Goal: Communication & Community: Answer question/provide support

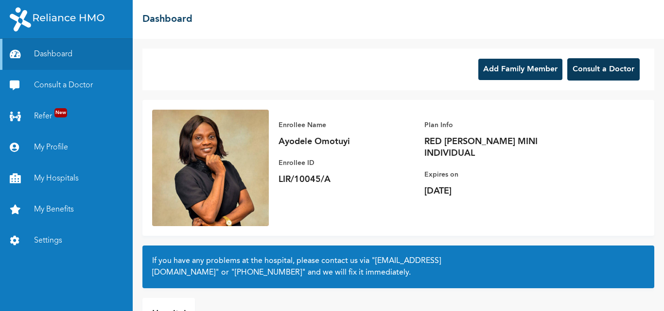
click at [589, 65] on button "Consult a Doctor" at bounding box center [603, 69] width 72 height 22
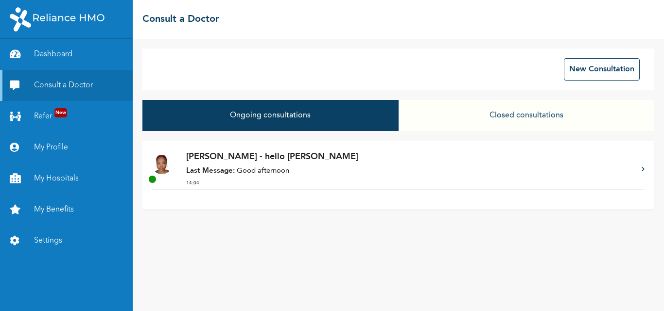
click at [252, 167] on p "Last Message: Good afternoon" at bounding box center [409, 171] width 446 height 11
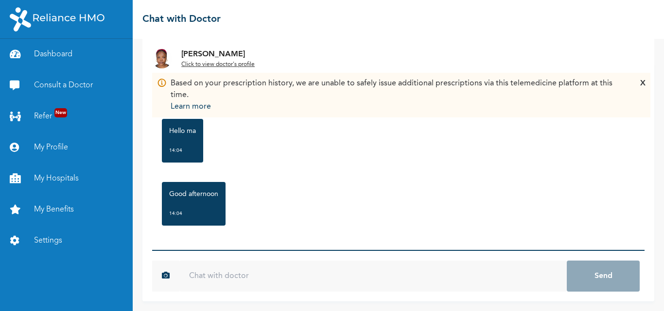
scroll to position [59, 0]
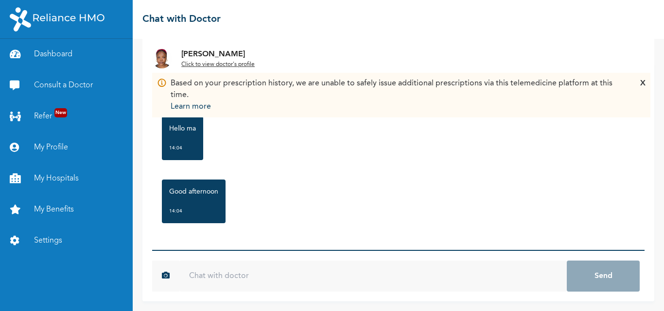
click at [629, 84] on div "Based on your prescription history, we are unable to safely issue additional pr…" at bounding box center [401, 95] width 488 height 35
click at [260, 248] on div "Thursday, August 14th 2025 hello Dr gaji 13:10 Hello ma 14:04 Good afternoon 14…" at bounding box center [398, 156] width 492 height 187
click at [262, 239] on div "Thursday, August 14th 2025 hello Dr gaji 13:10 Hello ma 14:04 Good afternoon 14…" at bounding box center [398, 156] width 492 height 187
click at [287, 242] on div "Thursday, August 14th 2025 hello Dr gaji 13:10 Hello ma 14:04 Good afternoon 14…" at bounding box center [398, 156] width 492 height 187
click at [244, 233] on div "Thursday, August 14th 2025 hello Dr gaji 13:10 Hello ma 14:04 Good afternoon 14…" at bounding box center [398, 156] width 492 height 187
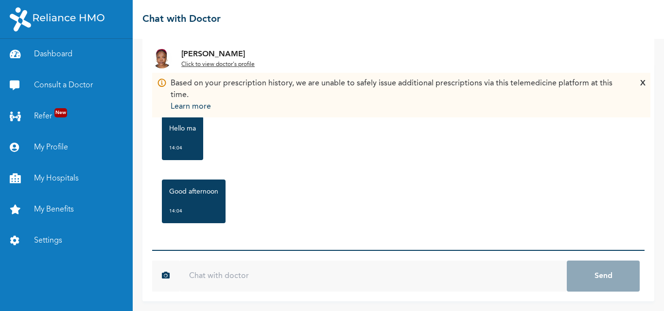
scroll to position [0, 0]
click at [640, 81] on div "X" at bounding box center [642, 95] width 5 height 35
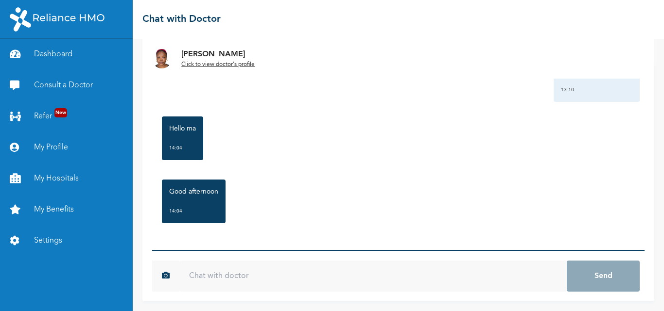
click at [288, 240] on div "Thursday, August 14th 2025 hello Dr gaji 13:10 Hello ma 14:04 Good afternoon 14…" at bounding box center [398, 156] width 492 height 187
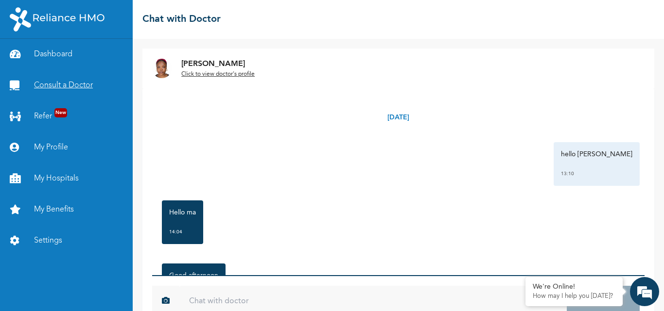
click at [89, 80] on link "Consult a Doctor" at bounding box center [66, 85] width 133 height 31
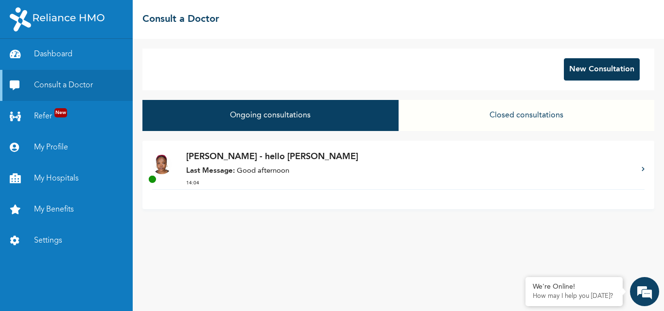
click at [604, 73] on button "New Consultation" at bounding box center [602, 69] width 76 height 22
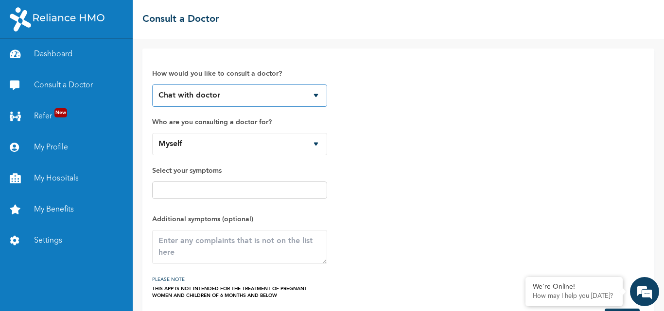
click at [303, 91] on select "Chat with doctor Phone Call" at bounding box center [239, 96] width 175 height 22
click at [152, 85] on select "Chat with doctor Phone Call" at bounding box center [239, 96] width 175 height 22
drag, startPoint x: 328, startPoint y: 84, endPoint x: 322, endPoint y: 85, distance: 6.4
click at [328, 84] on div "How would you like to consult a doctor? Chat with doctor Phone Call Who are you…" at bounding box center [398, 178] width 492 height 241
click at [309, 91] on select "Chat with doctor Phone Call" at bounding box center [239, 96] width 175 height 22
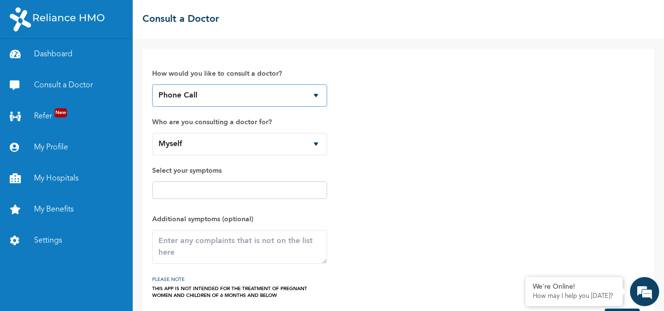
select select "1"
click at [152, 85] on select "Chat with doctor Phone Call" at bounding box center [239, 96] width 175 height 22
click at [282, 132] on span "Who are you consulting a doctor for? Myself Mirabel Alabi" at bounding box center [239, 136] width 175 height 39
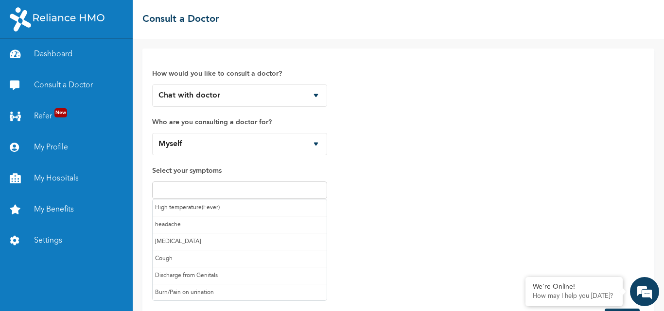
click at [242, 189] on input "text" at bounding box center [239, 191] width 169 height 12
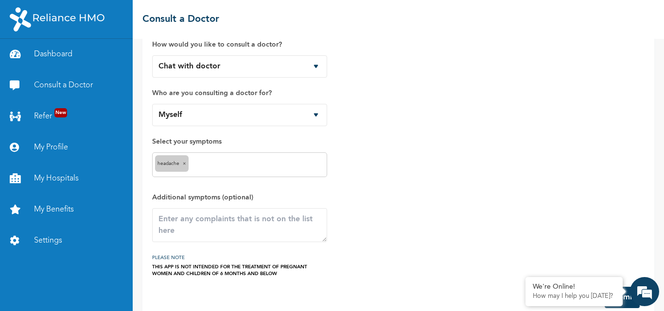
scroll to position [46, 0]
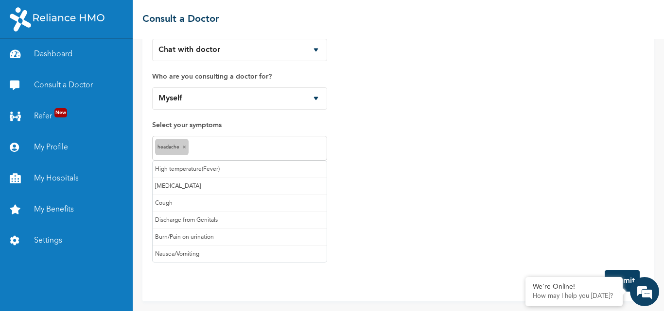
click at [203, 148] on input "text" at bounding box center [257, 149] width 133 height 12
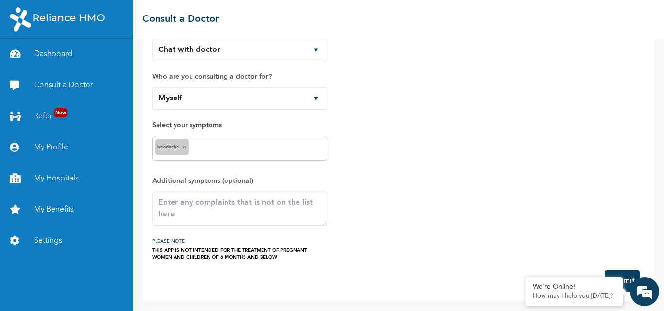
click at [186, 146] on span "×" at bounding box center [184, 147] width 3 height 5
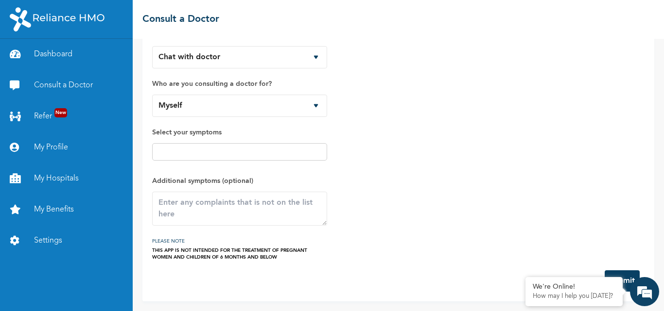
scroll to position [38, 0]
click at [289, 104] on select "Myself Mirabel Alabi" at bounding box center [239, 106] width 175 height 22
select select "821603"
click at [152, 95] on select "Myself Mirabel Alabi" at bounding box center [239, 106] width 175 height 22
click at [189, 152] on input "text" at bounding box center [239, 152] width 169 height 12
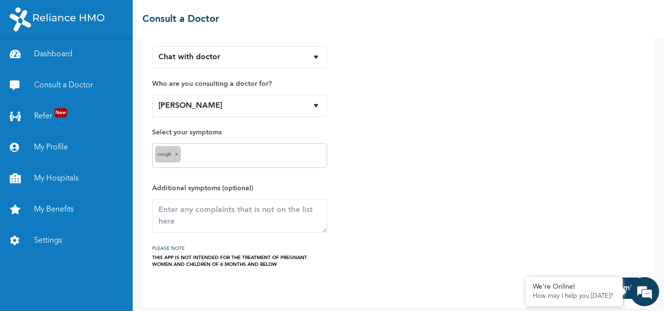
click at [206, 154] on input "text" at bounding box center [253, 156] width 141 height 12
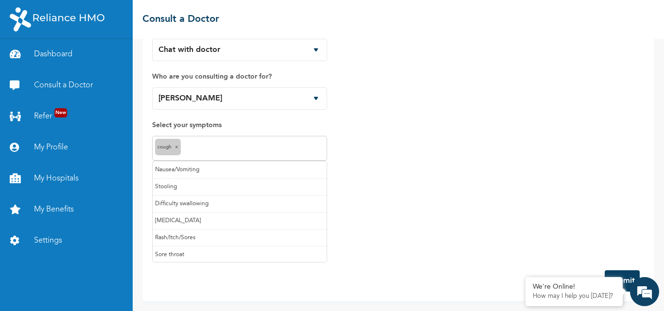
scroll to position [86, 0]
click at [231, 150] on input "text" at bounding box center [276, 149] width 95 height 12
click at [392, 203] on div "How would you like to consult a doctor? Chat with doctor Phone Call Who are you…" at bounding box center [398, 137] width 492 height 248
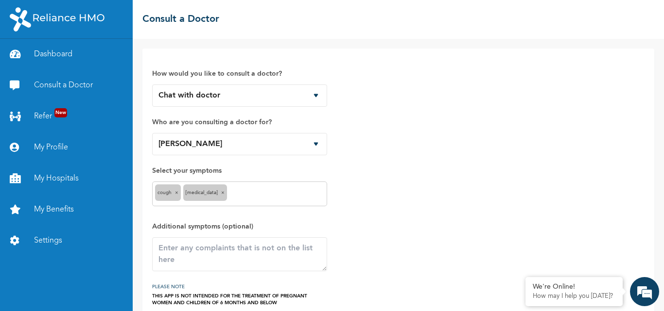
scroll to position [46, 0]
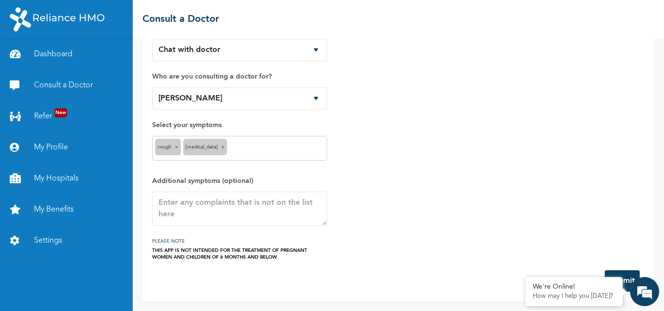
click at [624, 281] on button "Submit" at bounding box center [622, 281] width 35 height 21
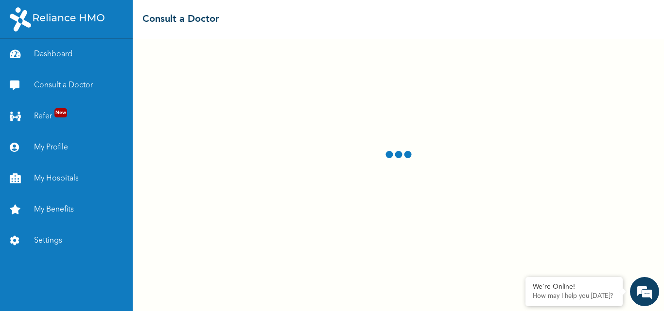
select select "821603"
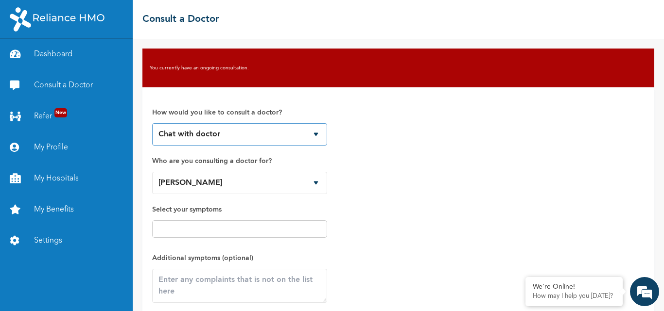
click at [312, 134] on select "Chat with doctor Phone Call" at bounding box center [239, 134] width 175 height 22
click at [152, 123] on select "Chat with doctor Phone Call" at bounding box center [239, 134] width 175 height 22
click at [319, 131] on select "Chat with doctor Phone Call" at bounding box center [239, 134] width 175 height 22
click at [152, 123] on select "Chat with doctor Phone Call" at bounding box center [239, 134] width 175 height 22
click at [285, 134] on select "Chat with doctor Phone Call" at bounding box center [239, 134] width 175 height 22
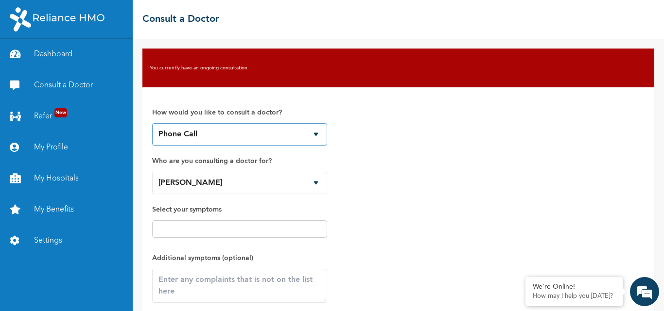
select select "1"
click at [152, 123] on select "Chat with doctor Phone Call" at bounding box center [239, 134] width 175 height 22
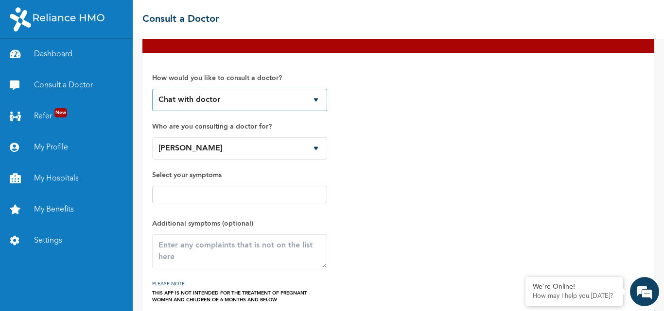
scroll to position [77, 0]
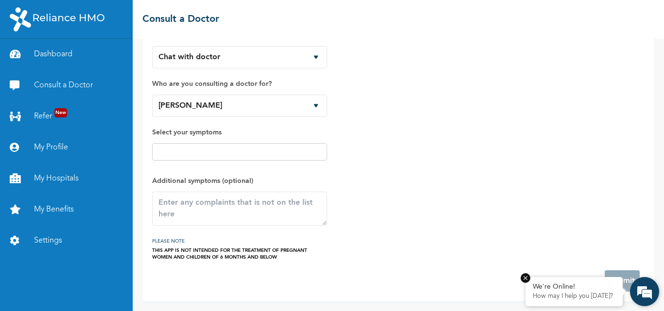
drag, startPoint x: 600, startPoint y: 284, endPoint x: 101, endPoint y: 142, distance: 519.5
click at [600, 284] on div "We're Online!" at bounding box center [574, 287] width 83 height 8
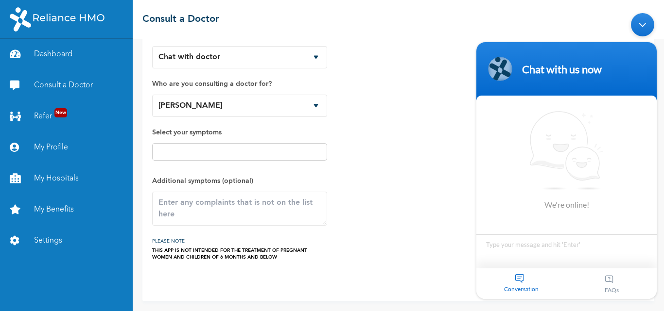
click at [578, 290] on div "FAQs" at bounding box center [612, 284] width 90 height 31
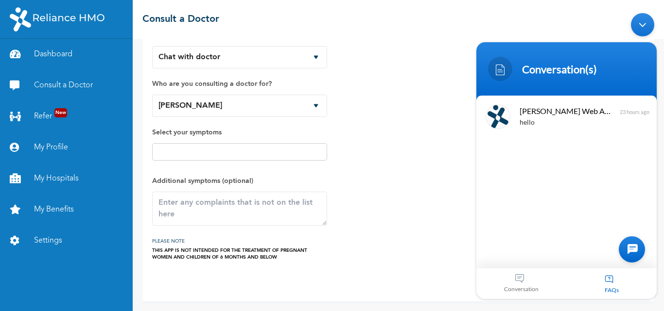
click at [571, 281] on div "FAQs" at bounding box center [612, 284] width 90 height 31
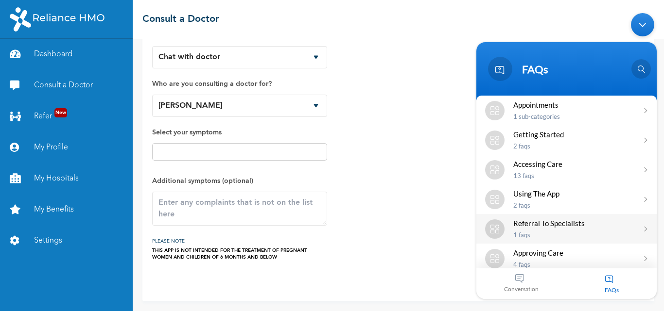
click at [581, 218] on div "Referral to Specialists 1 FAQs" at bounding box center [566, 229] width 180 height 30
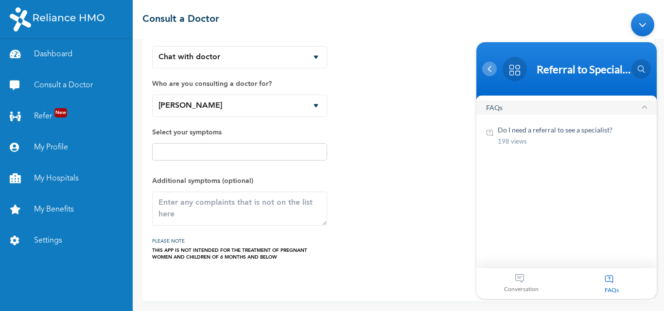
click at [496, 70] on div at bounding box center [489, 69] width 15 height 15
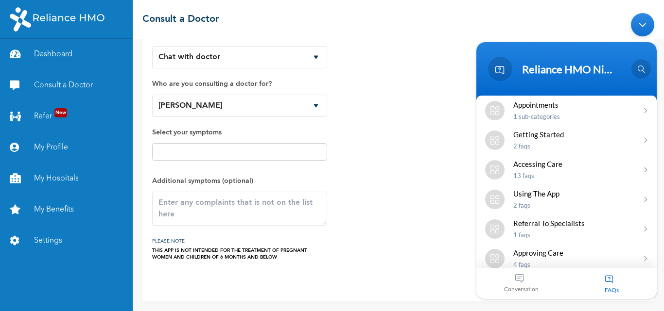
click at [586, 42] on header "Reliance HMO Nigeria" at bounding box center [566, 71] width 180 height 58
click at [533, 48] on header "Reliance HMO Nigeria" at bounding box center [566, 71] width 180 height 58
drag, startPoint x: 537, startPoint y: 54, endPoint x: 557, endPoint y: 55, distance: 19.9
click at [537, 55] on header "Reliance HMO Nigeria" at bounding box center [566, 71] width 180 height 58
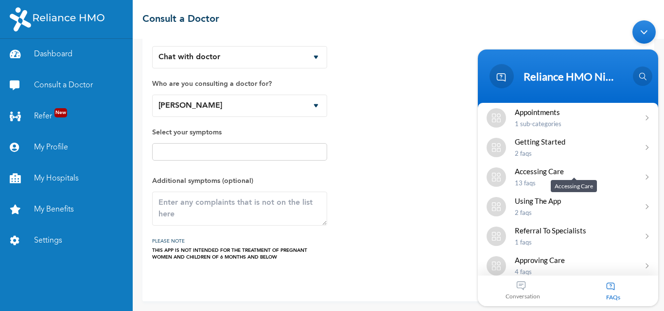
drag, startPoint x: 608, startPoint y: 65, endPoint x: 547, endPoint y: 88, distance: 65.7
click at [588, 189] on section "Reliance HMO Nigeria We're online! Naomi Enrollee Web Assistant hello 23 hours …" at bounding box center [568, 178] width 180 height 257
click at [640, 28] on div "Minimize live chat window" at bounding box center [643, 31] width 23 height 23
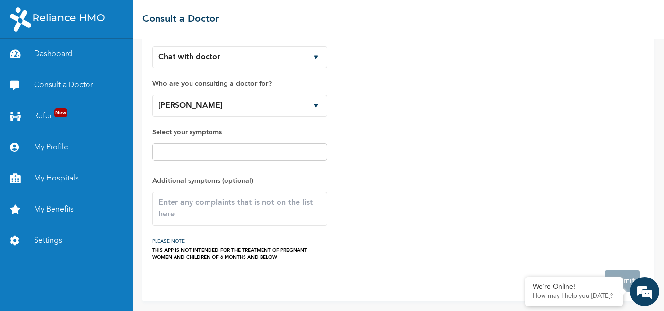
click at [645, 35] on div "☰ Consult a Doctor" at bounding box center [398, 19] width 531 height 39
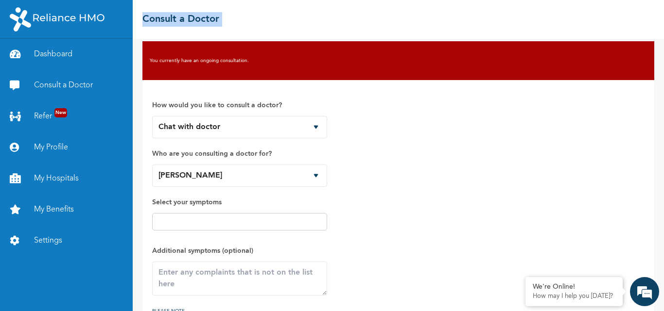
scroll to position [0, 0]
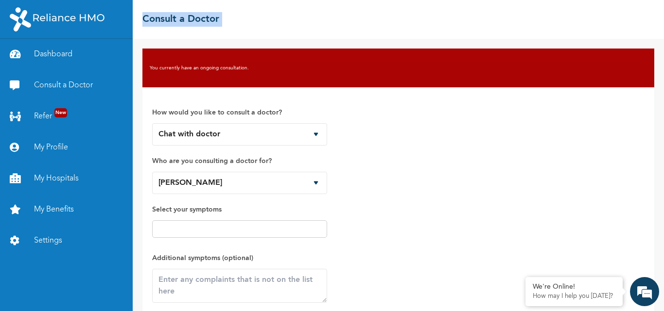
click at [189, 21] on h2 "Consult a Doctor" at bounding box center [180, 19] width 77 height 15
click at [88, 86] on link "Consult a Doctor" at bounding box center [66, 85] width 133 height 31
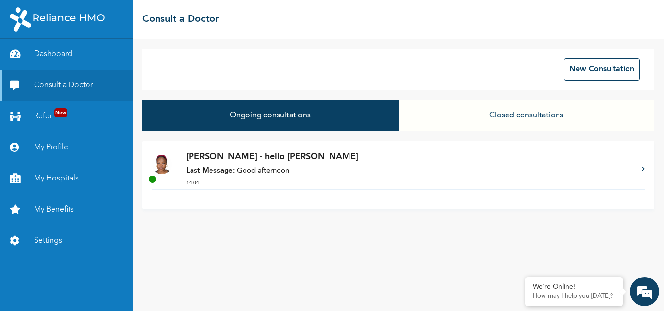
click at [239, 171] on p "Last Message: Good afternoon" at bounding box center [409, 171] width 446 height 11
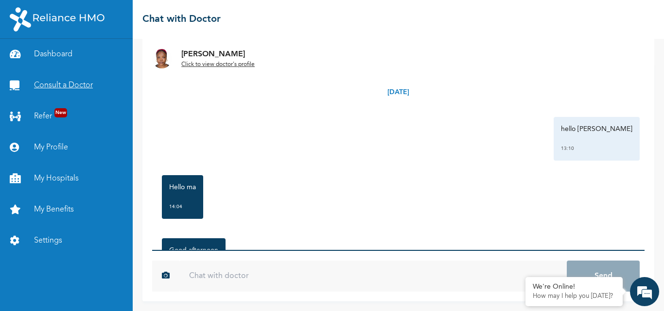
click at [78, 82] on link "Consult a Doctor" at bounding box center [66, 85] width 133 height 31
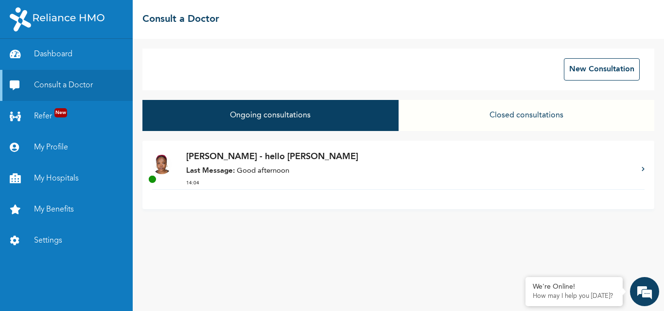
click at [524, 120] on button "Closed consultations" at bounding box center [526, 115] width 256 height 31
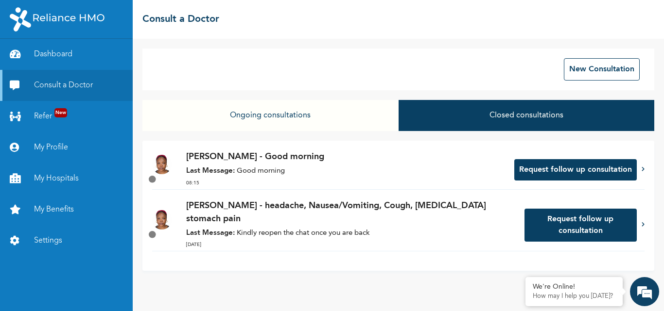
click at [591, 167] on button "Request follow up consultation" at bounding box center [575, 169] width 122 height 21
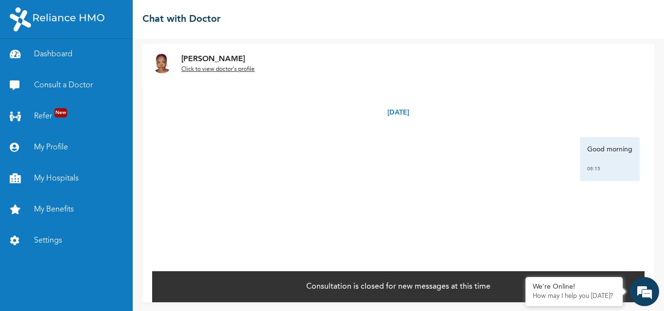
scroll to position [6, 0]
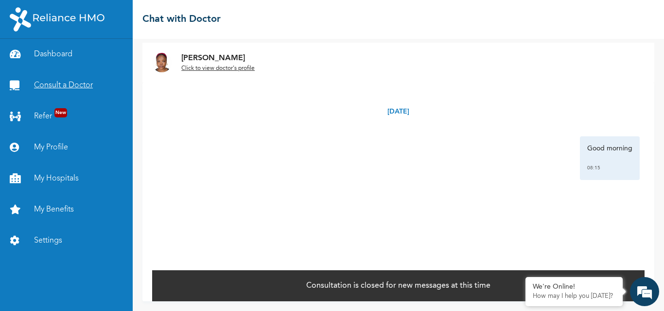
click at [58, 84] on link "Consult a Doctor" at bounding box center [66, 85] width 133 height 31
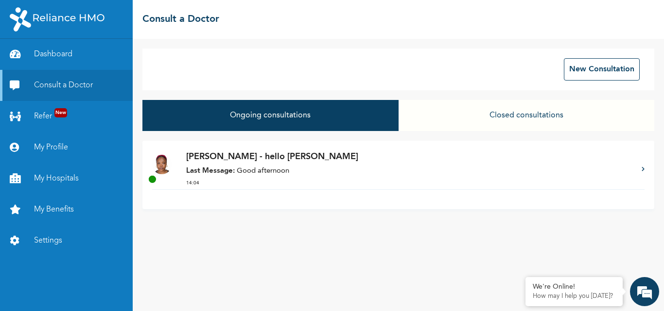
click at [525, 116] on button "Closed consultations" at bounding box center [526, 115] width 256 height 31
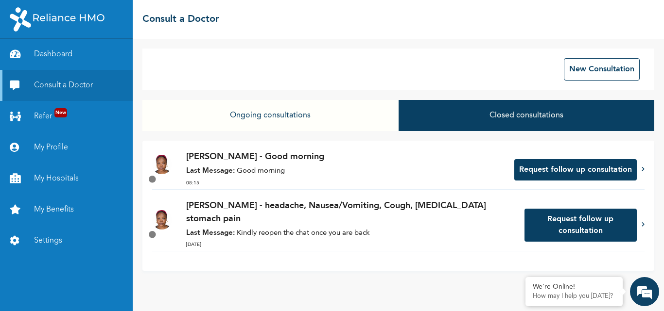
click at [261, 114] on button "Ongoing consultations" at bounding box center [270, 115] width 256 height 31
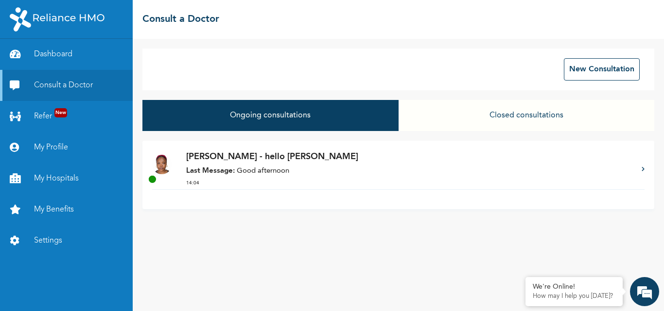
click at [640, 175] on div "Dr. Gaji - hello Dr gaji Last Message: Good afternoon 14:04" at bounding box center [398, 170] width 492 height 39
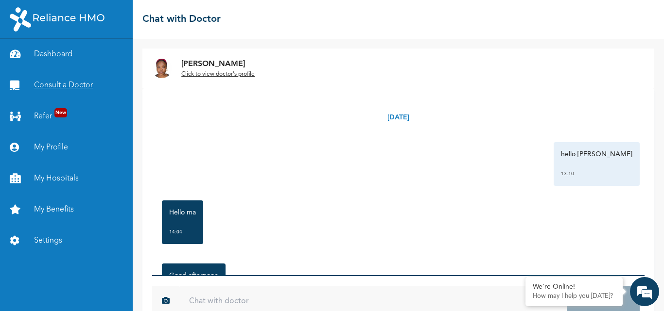
click at [87, 91] on link "Consult a Doctor" at bounding box center [66, 85] width 133 height 31
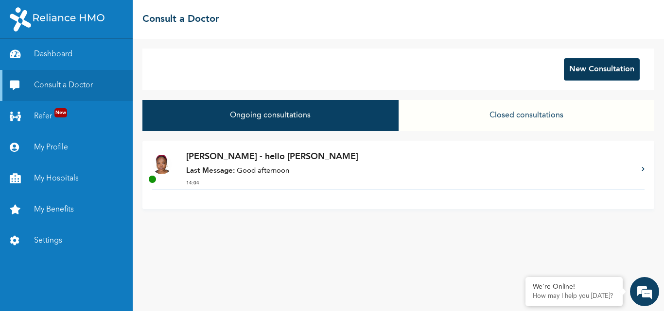
click at [579, 74] on button "New Consultation" at bounding box center [602, 69] width 76 height 22
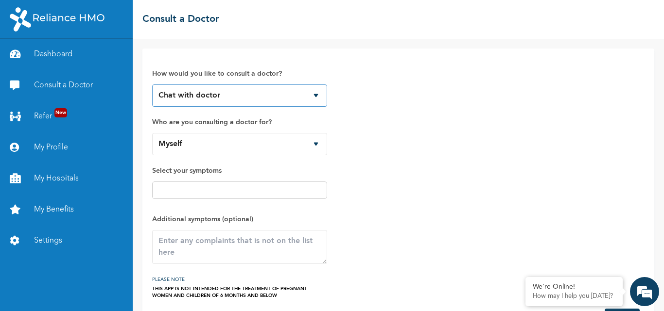
click at [307, 94] on select "Chat with doctor Phone Call" at bounding box center [239, 96] width 175 height 22
click at [317, 95] on select "Chat with doctor Phone Call" at bounding box center [239, 96] width 175 height 22
click at [152, 85] on select "Chat with doctor Phone Call" at bounding box center [239, 96] width 175 height 22
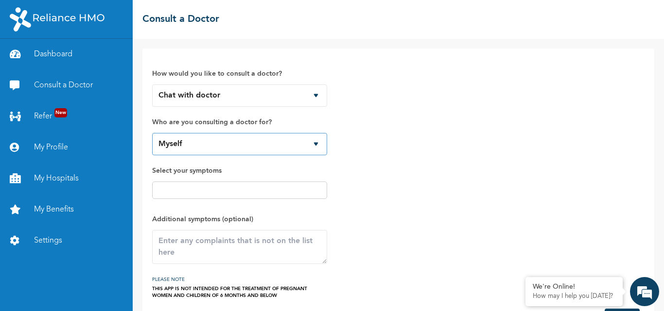
click at [291, 141] on select "Myself Mirabel Alabi" at bounding box center [239, 144] width 175 height 22
select select "821603"
click at [152, 133] on select "Myself Mirabel Alabi" at bounding box center [239, 144] width 175 height 22
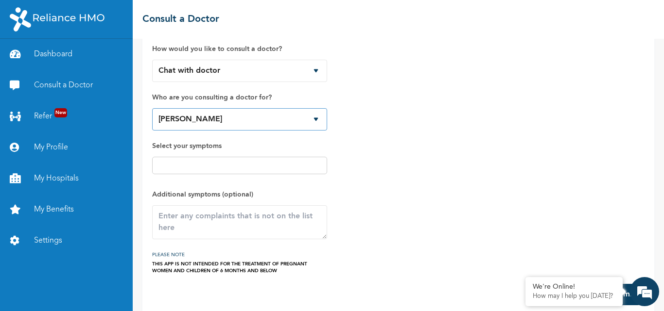
scroll to position [38, 0]
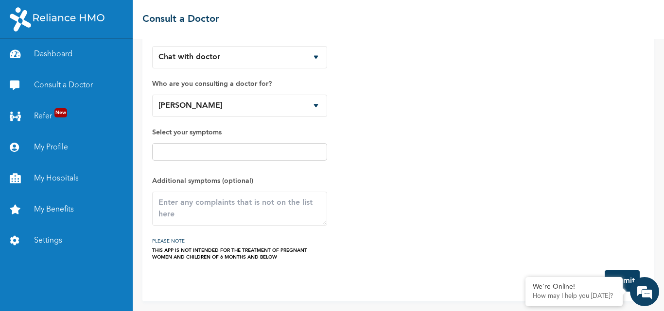
click at [259, 154] on input "text" at bounding box center [239, 152] width 169 height 12
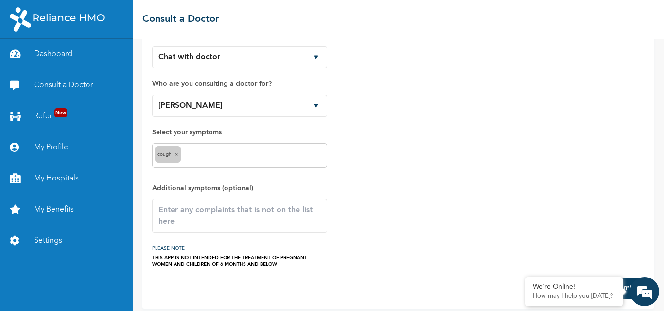
click at [242, 167] on div "Cough ×" at bounding box center [239, 155] width 175 height 25
click at [248, 156] on input "text" at bounding box center [253, 156] width 141 height 12
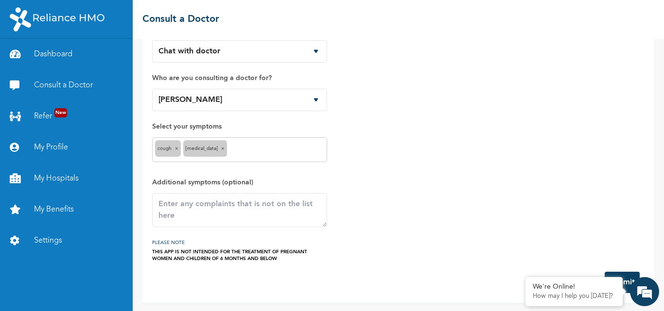
scroll to position [46, 0]
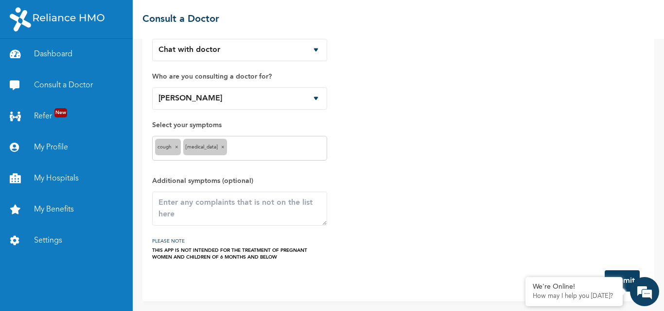
click at [629, 279] on button "Submit" at bounding box center [622, 281] width 35 height 21
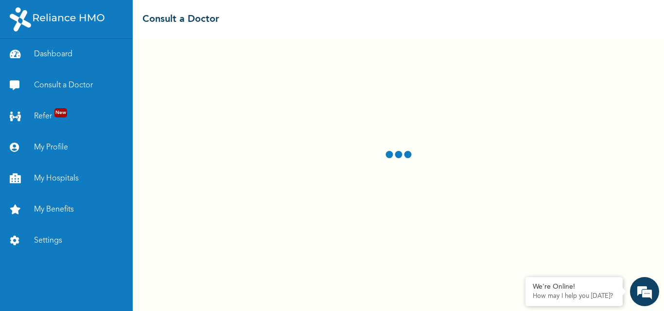
select select "821603"
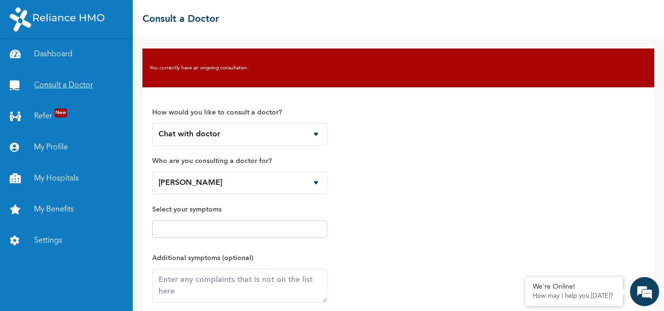
click at [80, 87] on link "Consult a Doctor" at bounding box center [66, 85] width 133 height 31
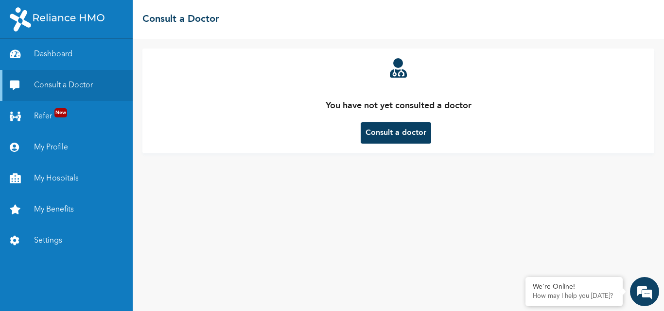
click at [406, 136] on button "Consult a doctor" at bounding box center [396, 132] width 70 height 21
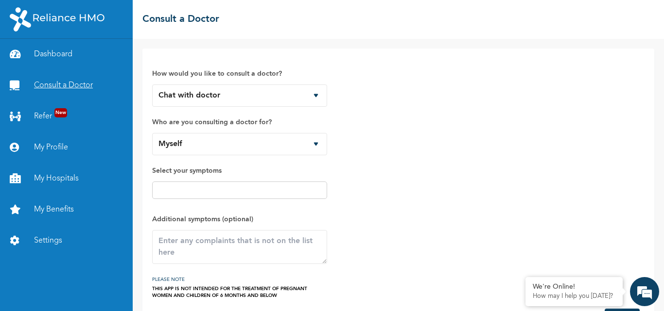
click at [64, 83] on link "Consult a Doctor" at bounding box center [66, 85] width 133 height 31
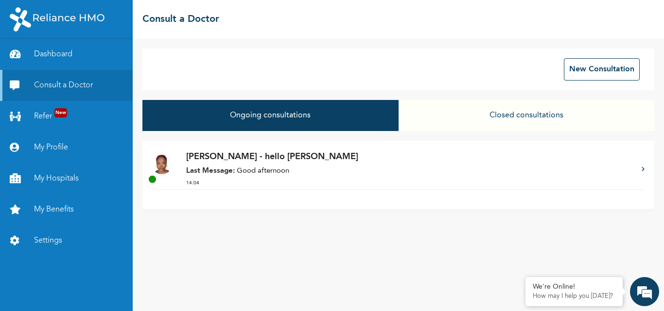
click at [285, 177] on p "Last Message: Good afternoon" at bounding box center [409, 171] width 446 height 11
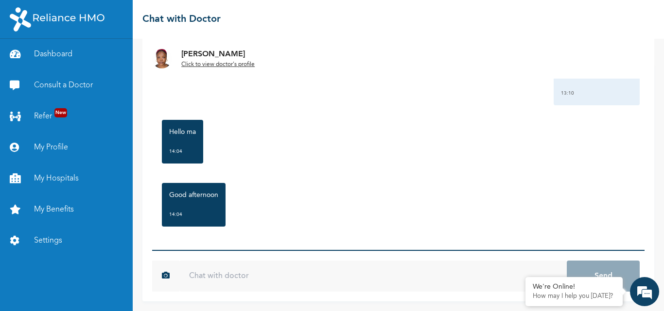
scroll to position [59, 0]
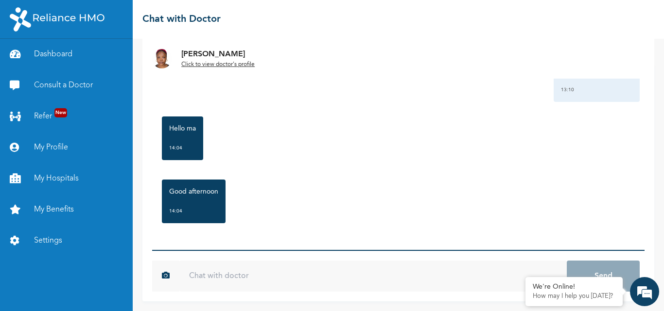
click at [329, 244] on div "Thursday, August 14th 2025 hello Dr gaji 13:10 Hello ma 14:04 Good afternoon 14…" at bounding box center [398, 156] width 492 height 187
click at [332, 236] on div "Thursday, August 14th 2025 hello Dr gaji 13:10 Hello ma 14:04 Good afternoon 14…" at bounding box center [398, 156] width 492 height 187
click at [226, 285] on input "text" at bounding box center [372, 276] width 387 height 31
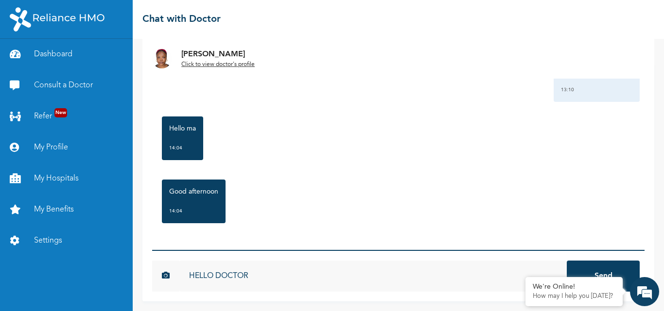
type input "HELLO DOCTOR"
click at [567, 261] on button "Send" at bounding box center [603, 276] width 73 height 31
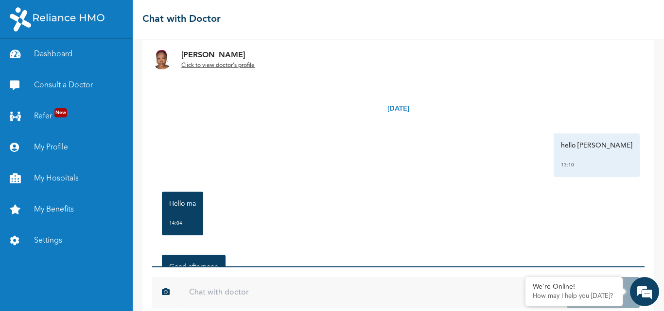
scroll to position [0, 0]
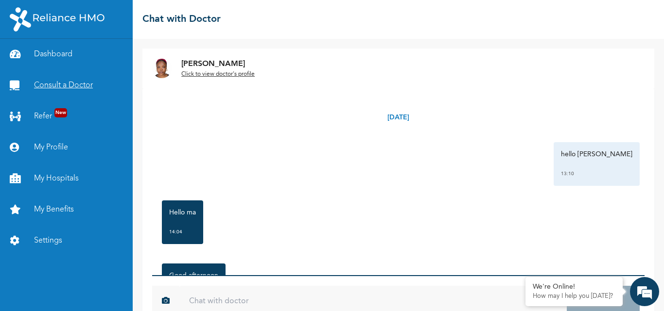
click at [90, 88] on link "Consult a Doctor" at bounding box center [66, 85] width 133 height 31
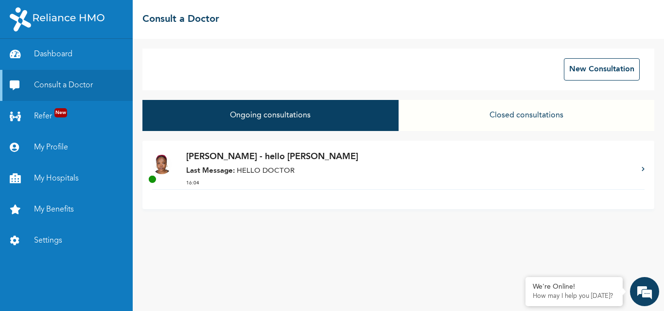
click at [387, 135] on div "Ongoing consultations Closed consultations" at bounding box center [398, 120] width 512 height 41
click at [531, 116] on button "Closed consultations" at bounding box center [526, 115] width 256 height 31
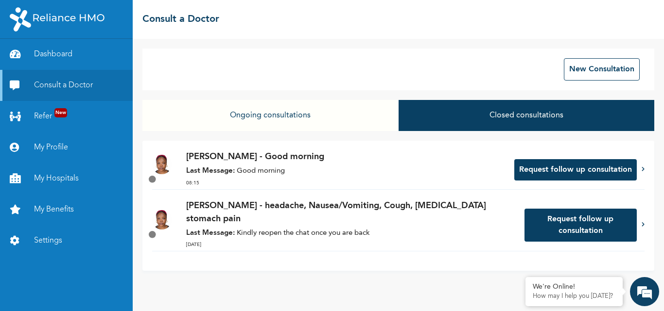
click at [292, 117] on button "Ongoing consultations" at bounding box center [270, 115] width 256 height 31
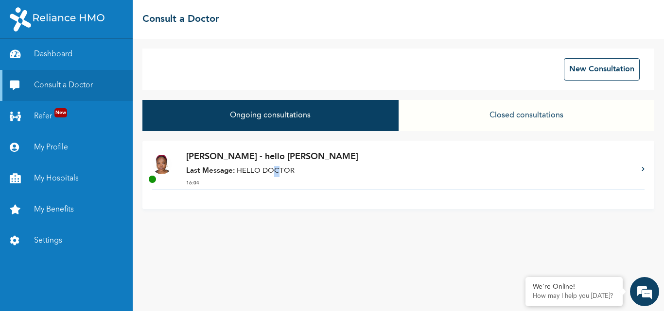
click at [273, 167] on p "Last Message: HELLO DOCTOR" at bounding box center [409, 171] width 446 height 11
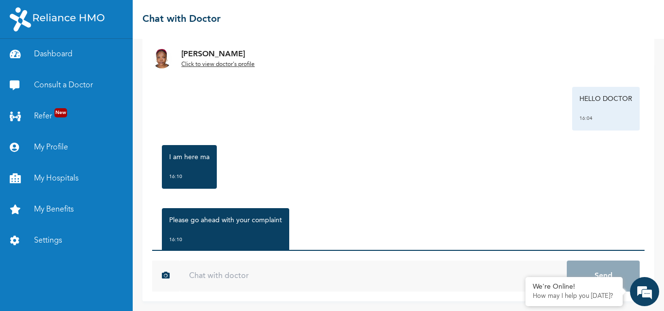
scroll to position [239, 0]
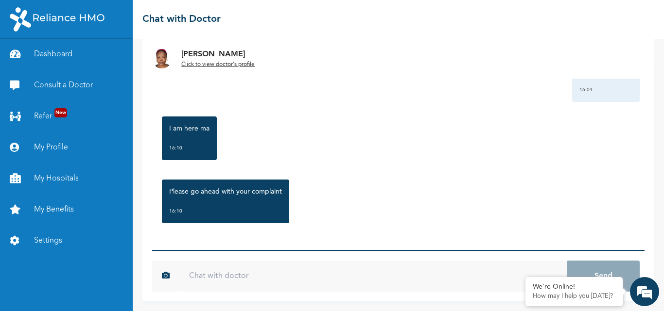
click at [217, 272] on input "text" at bounding box center [372, 276] width 387 height 31
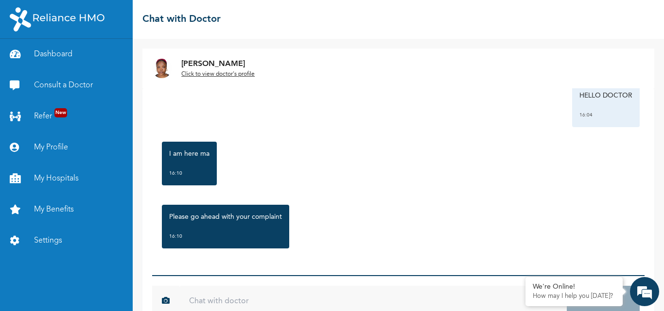
scroll to position [25, 0]
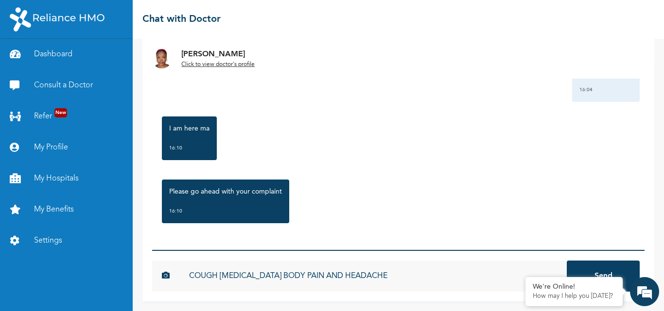
type input "COUGH [MEDICAL_DATA] BODY PAIN AND HEADACHE"
click at [567, 261] on button "Send" at bounding box center [603, 276] width 73 height 31
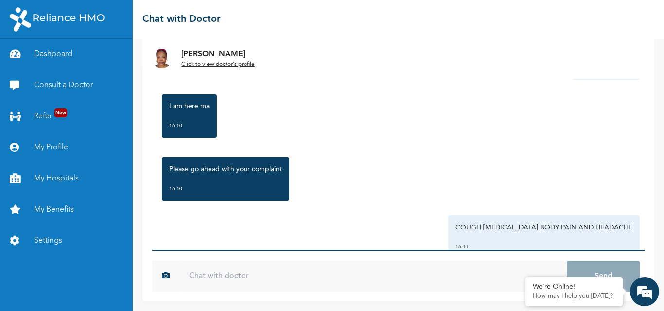
scroll to position [292, 0]
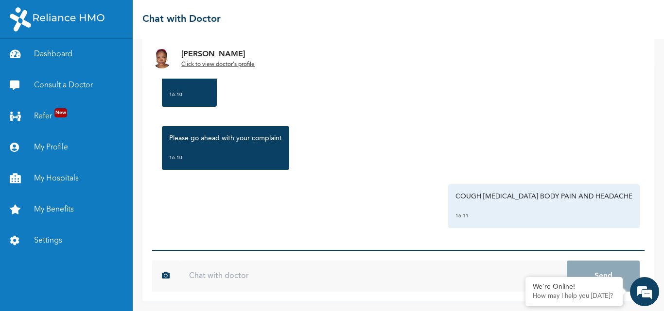
click at [327, 261] on input "text" at bounding box center [372, 276] width 387 height 31
type input "hello"
click at [567, 261] on button "Send" at bounding box center [603, 276] width 73 height 31
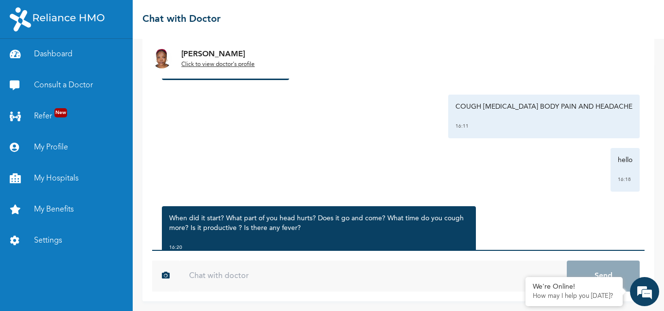
scroll to position [418, 0]
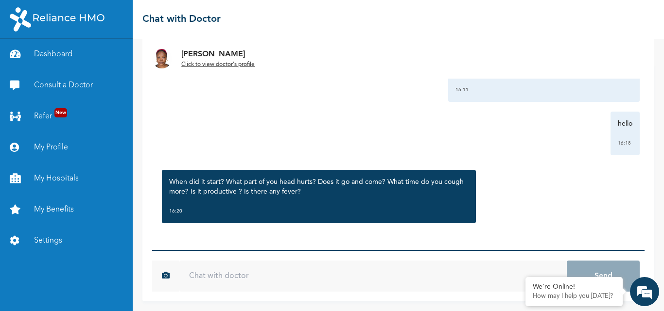
click at [235, 278] on input "text" at bounding box center [372, 276] width 387 height 31
click at [235, 278] on input "ru" at bounding box center [372, 276] width 387 height 31
type input "t"
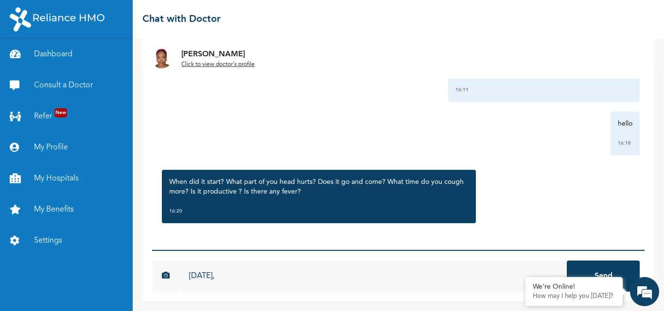
click at [235, 278] on input "TUESDAY," at bounding box center [372, 276] width 387 height 31
click at [277, 272] on input "TUESDAY, WHOLE HREAD" at bounding box center [372, 276] width 387 height 31
click at [266, 281] on input "TUESDAY, WHOLE HREAD" at bounding box center [372, 276] width 387 height 31
click at [266, 275] on input "TUESDAY, WHOLE HREAD" at bounding box center [372, 276] width 387 height 31
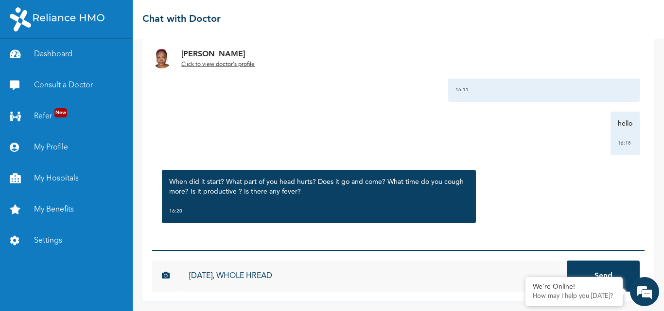
click at [266, 275] on input "TUESDAY, WHOLE HREAD" at bounding box center [372, 276] width 387 height 31
click at [284, 273] on input "TUESDAY, WHOLE HEAD" at bounding box center [372, 276] width 387 height 31
click at [262, 281] on input "TUESDAY, WHOLE HEAD, NO" at bounding box center [372, 276] width 387 height 31
click at [303, 281] on input "TUESDAY, WHOLE HEAD, NO" at bounding box center [372, 276] width 387 height 31
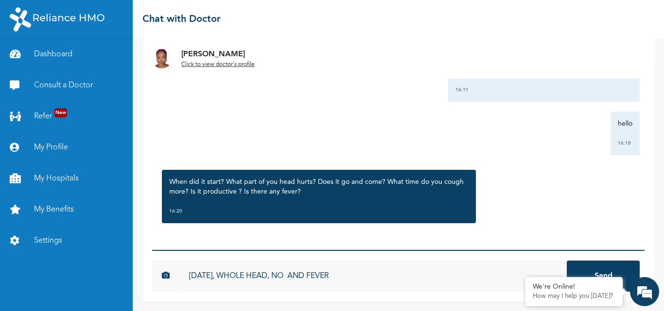
type input "[DATE], WHOLE HEAD, NO AND FEVER"
click at [567, 261] on button "Send" at bounding box center [603, 276] width 73 height 31
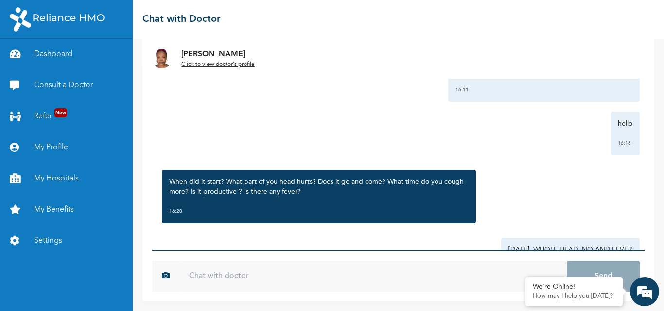
click at [358, 283] on input "text" at bounding box center [372, 276] width 387 height 31
click at [358, 278] on input "text" at bounding box center [372, 276] width 387 height 31
click at [362, 272] on input "text" at bounding box center [372, 276] width 387 height 31
click at [360, 277] on input "text" at bounding box center [372, 276] width 387 height 31
click at [327, 291] on input "text" at bounding box center [372, 276] width 387 height 31
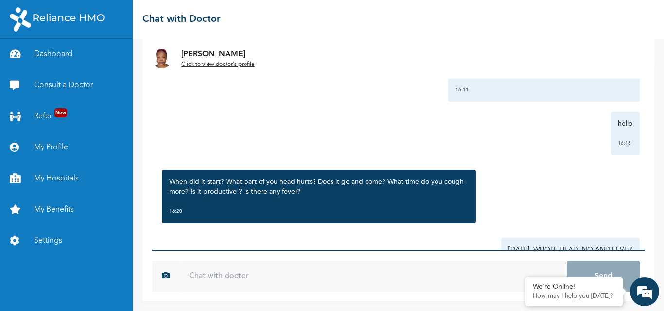
click at [325, 277] on input "text" at bounding box center [372, 276] width 387 height 31
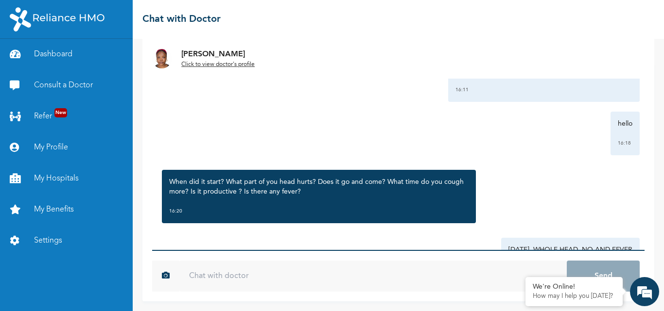
click at [325, 277] on input "text" at bounding box center [372, 276] width 387 height 31
click at [347, 273] on input "text" at bounding box center [372, 276] width 387 height 31
click at [350, 277] on input "text" at bounding box center [372, 276] width 387 height 31
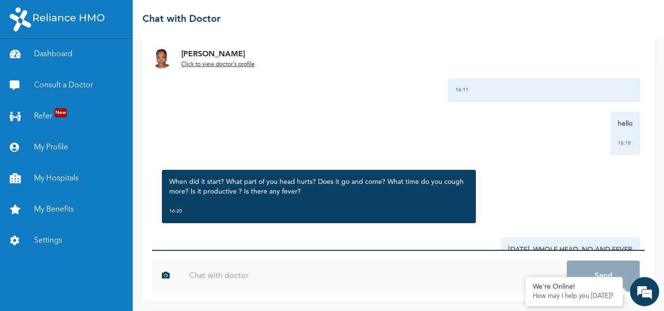
scroll to position [472, 0]
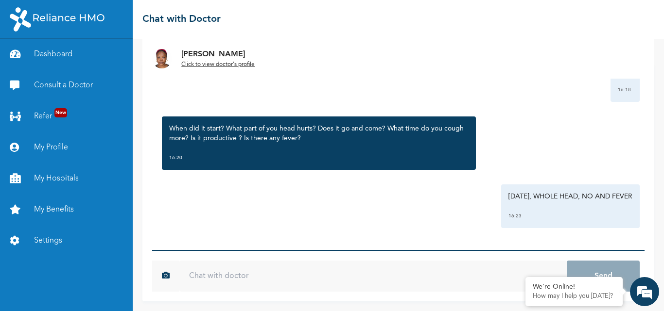
click at [635, 261] on div "825b293146bdd2ac04dd74bda21f716f1c7adc6d49c7191de91956a8889cfdf0 Send" at bounding box center [398, 276] width 492 height 31
click at [634, 271] on div "825b293146bdd2ac04dd74bda21f716f1c7adc6d49c7191de91956a8889cfdf0 Send" at bounding box center [398, 276] width 492 height 31
drag, startPoint x: 288, startPoint y: 237, endPoint x: 280, endPoint y: 237, distance: 7.8
click at [287, 237] on div "Thursday, August 14th 2025 hello Dr gaji 13:10 Hello ma 14:04 Good afternoon 14…" at bounding box center [398, 156] width 492 height 187
drag, startPoint x: 251, startPoint y: 235, endPoint x: 232, endPoint y: 239, distance: 19.8
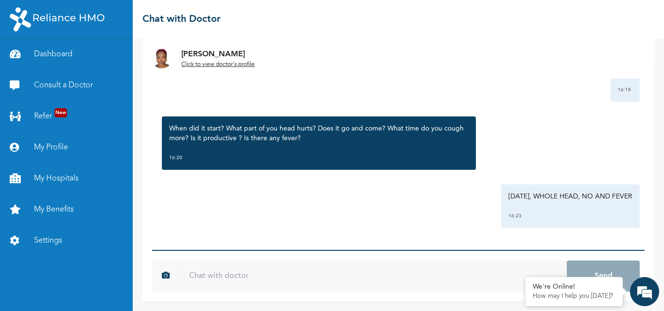
click at [249, 235] on div "Thursday, August 14th 2025 hello Dr gaji 13:10 Hello ma 14:04 Good afternoon 14…" at bounding box center [398, 156] width 492 height 187
drag, startPoint x: 205, startPoint y: 237, endPoint x: 222, endPoint y: 225, distance: 21.0
click at [206, 236] on div "Thursday, August 14th 2025 hello Dr gaji 13:10 Hello ma 14:04 Good afternoon 14…" at bounding box center [398, 156] width 492 height 187
drag, startPoint x: 222, startPoint y: 225, endPoint x: 212, endPoint y: 230, distance: 11.1
click at [220, 226] on div "TUESDAY, WHOLE HEAD, NO AND FEVER 16:23" at bounding box center [398, 207] width 483 height 44
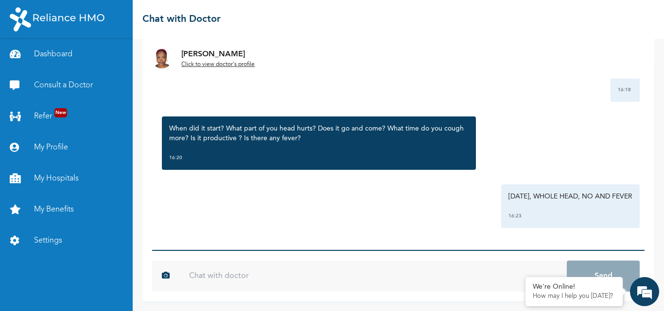
click at [189, 278] on input "text" at bounding box center [372, 276] width 387 height 31
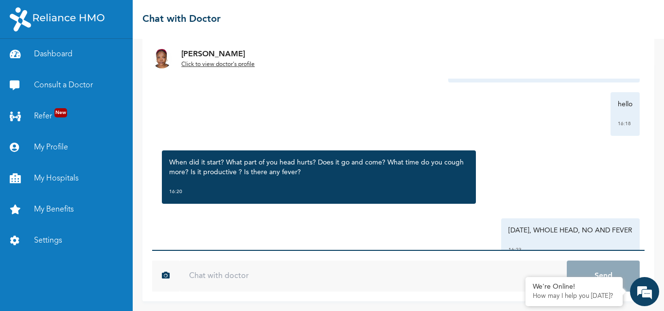
scroll to position [535, 0]
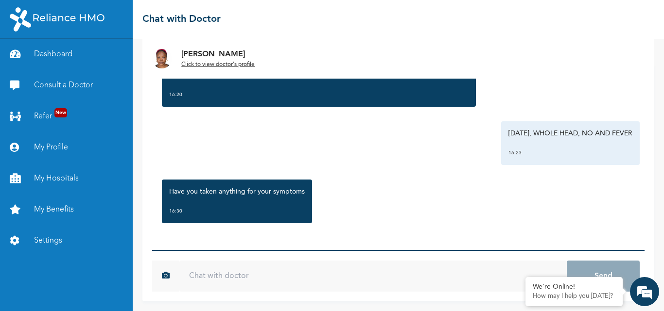
click at [293, 277] on input "text" at bounding box center [372, 276] width 387 height 31
type input "NO"
click at [567, 261] on button "Send" at bounding box center [603, 276] width 73 height 31
click at [640, 10] on div "☰ Chat with Doctor" at bounding box center [398, 19] width 531 height 39
click at [586, 115] on div "Thursday, August 14th 2025 hello Dr gaji 13:10 Hello ma 14:04 Good afternoon 14…" at bounding box center [398, 156] width 492 height 187
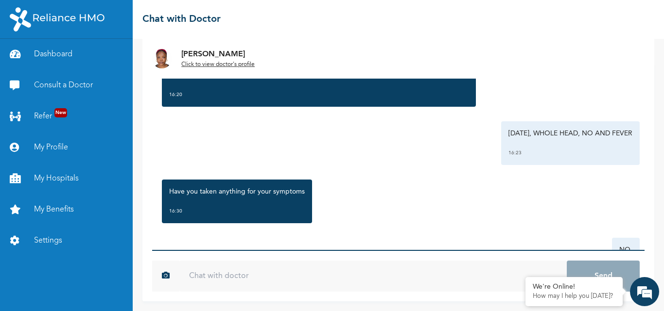
click at [579, 27] on div "☰ Chat with Doctor" at bounding box center [398, 19] width 531 height 39
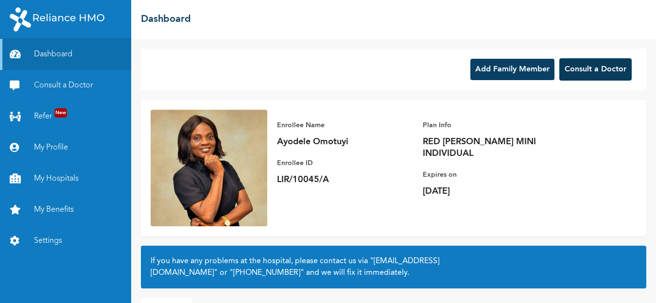
click at [589, 75] on button "Consult a Doctor" at bounding box center [595, 69] width 72 height 22
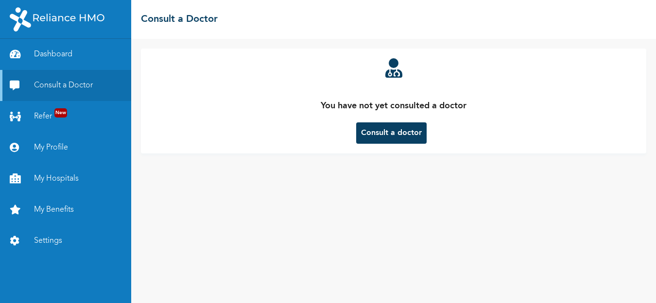
click at [406, 129] on button "Consult a doctor" at bounding box center [391, 132] width 70 height 21
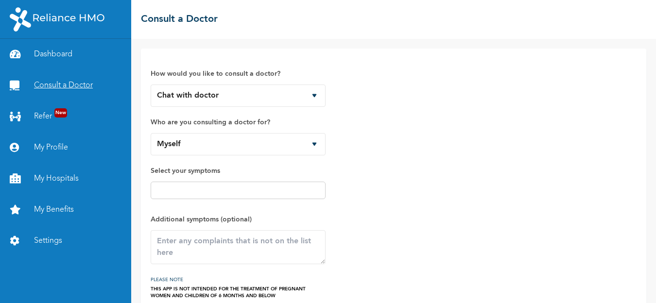
click at [79, 85] on link "Consult a Doctor" at bounding box center [65, 85] width 131 height 31
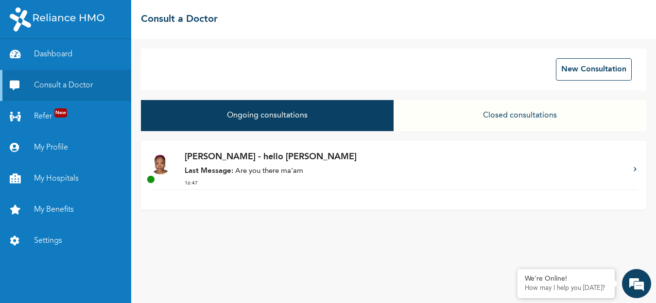
click at [260, 161] on p "Dr. Gaji - hello Dr gaji" at bounding box center [404, 157] width 439 height 13
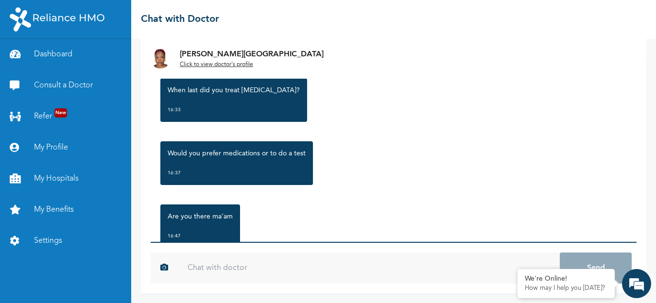
scroll to position [783, 0]
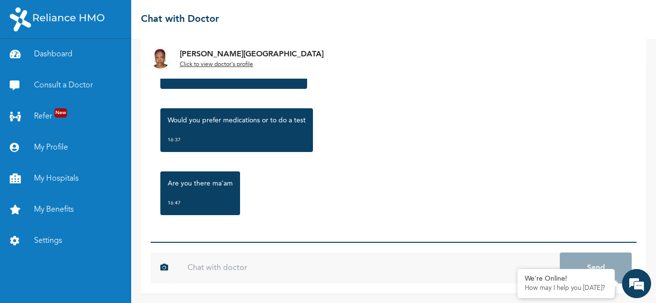
click at [285, 285] on form "825b293146bdd2ac04dd74bda21f716f1c7adc6d49c7191de91956a8889cfdf0 Send" at bounding box center [394, 268] width 486 height 52
click at [289, 282] on input "text" at bounding box center [369, 268] width 382 height 31
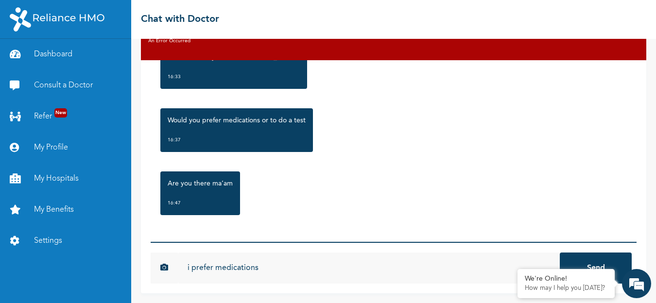
type input "i prefer medications"
click at [560, 253] on button "Send" at bounding box center [596, 268] width 72 height 31
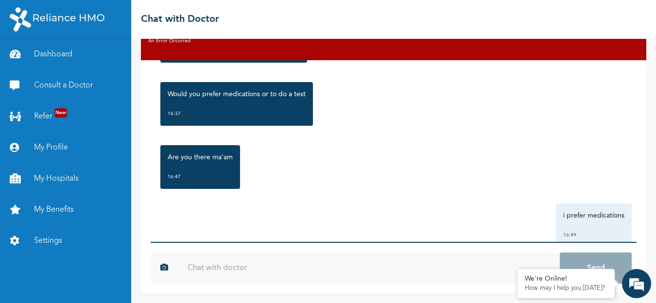
scroll to position [837, 0]
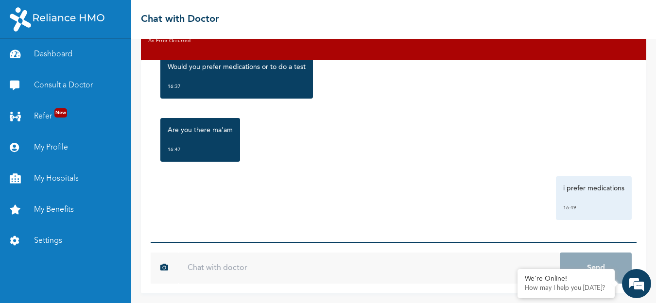
click at [302, 277] on input "text" at bounding box center [369, 268] width 382 height 31
type input "last year"
click at [560, 253] on button "Send" at bounding box center [596, 268] width 72 height 31
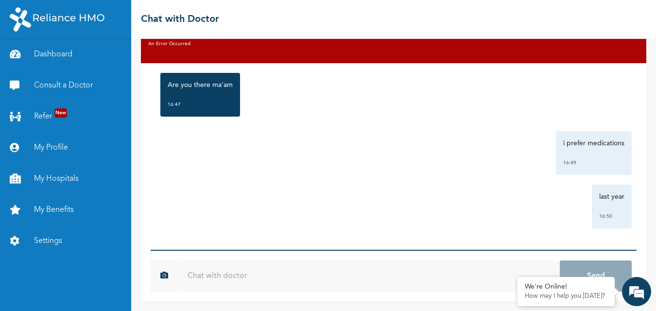
scroll to position [885, 0]
click at [356, 280] on input "text" at bounding box center [369, 275] width 382 height 31
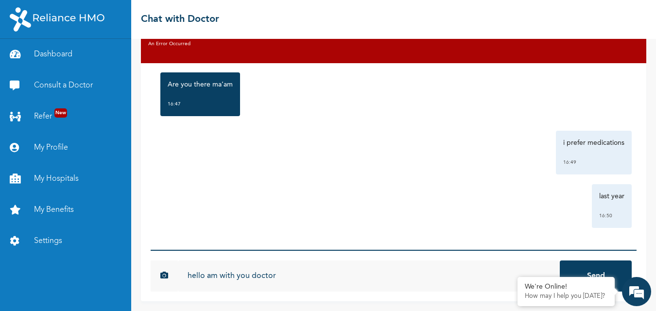
type input "hello am with you doctor"
click at [560, 260] on button "Send" at bounding box center [596, 275] width 72 height 31
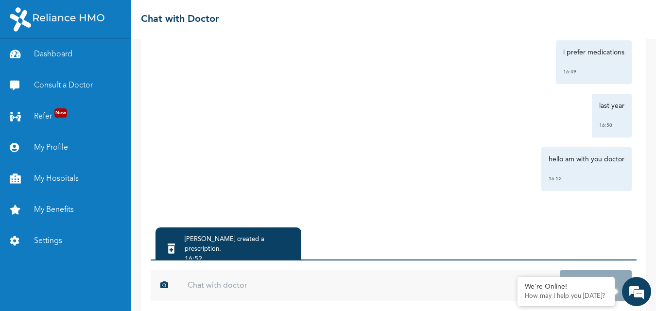
scroll to position [79, 0]
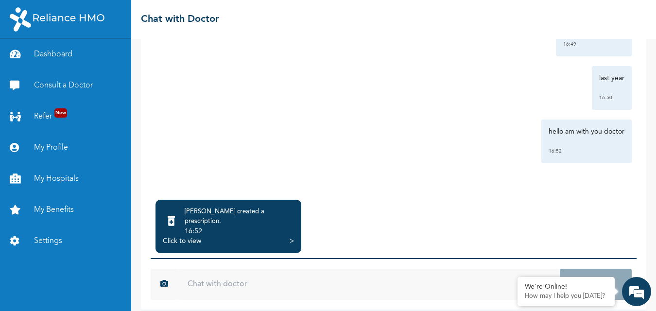
click at [253, 217] on div "[PERSON_NAME] created a prescription ." at bounding box center [239, 216] width 109 height 19
click at [255, 214] on div "[PERSON_NAME] created a prescription ." at bounding box center [239, 216] width 109 height 19
click at [267, 226] on div "16:52" at bounding box center [239, 231] width 109 height 10
click at [175, 216] on icon at bounding box center [171, 221] width 7 height 10
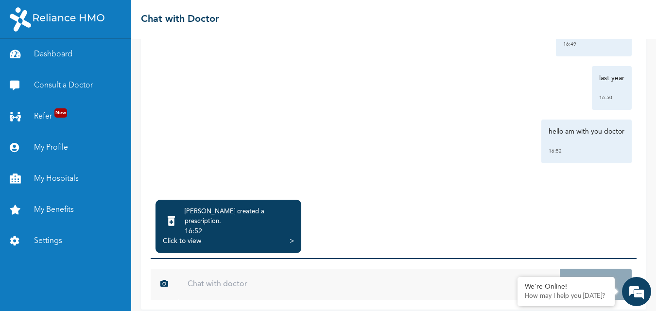
click at [292, 236] on div ">" at bounding box center [292, 241] width 4 height 10
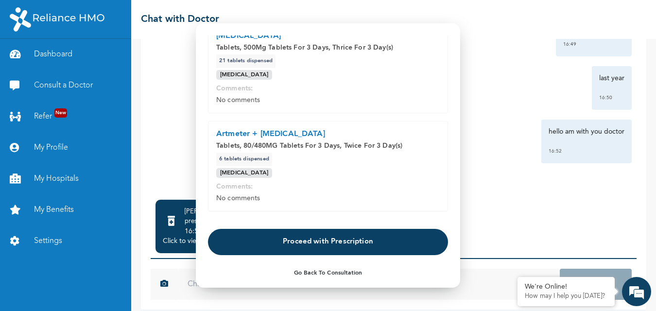
scroll to position [269, 0]
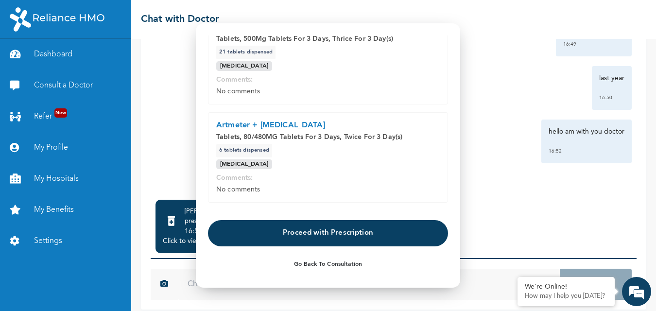
click at [347, 230] on button "Proceed with Prescription" at bounding box center [328, 233] width 240 height 26
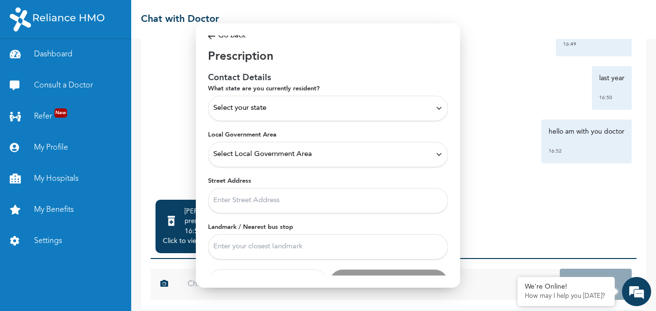
scroll to position [0, 0]
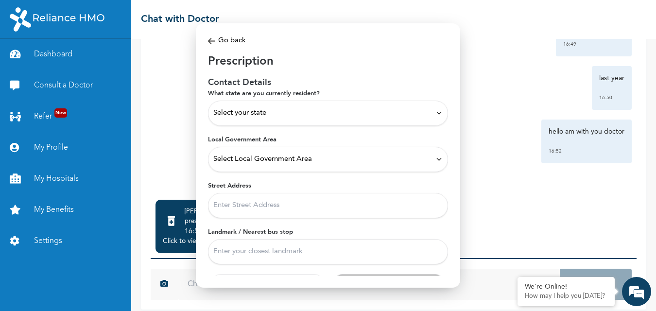
click at [361, 116] on div "Select your state" at bounding box center [327, 113] width 229 height 11
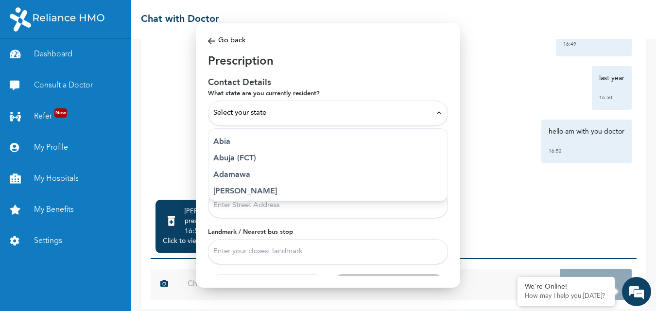
click at [266, 118] on span "Select your state" at bounding box center [239, 113] width 53 height 11
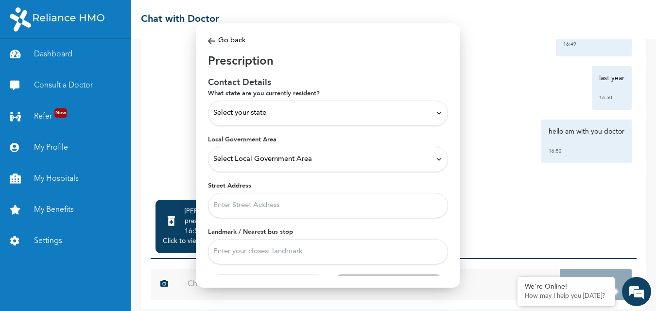
click at [362, 112] on div "Select your state" at bounding box center [327, 113] width 229 height 11
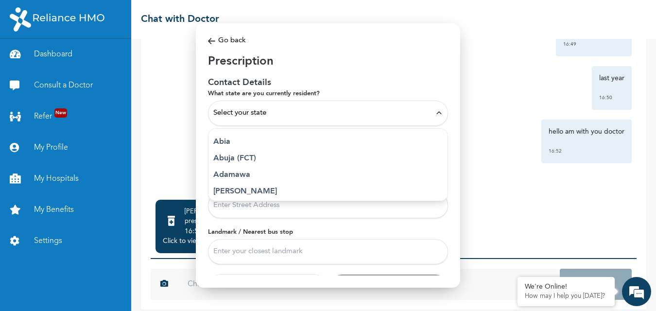
click at [430, 108] on div "Select your state" at bounding box center [327, 113] width 229 height 11
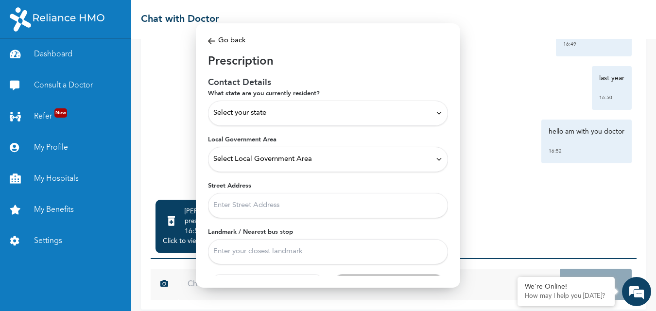
click at [272, 109] on div "Select your state" at bounding box center [327, 113] width 229 height 11
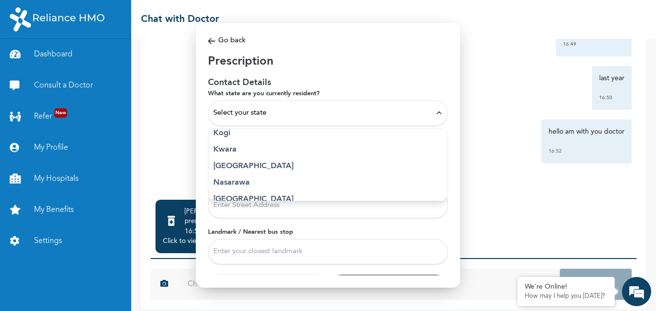
scroll to position [389, 0]
click at [233, 147] on p "Lagos" at bounding box center [327, 150] width 229 height 12
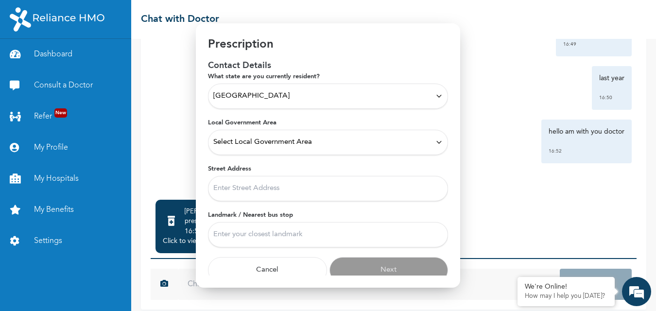
scroll to position [25, 0]
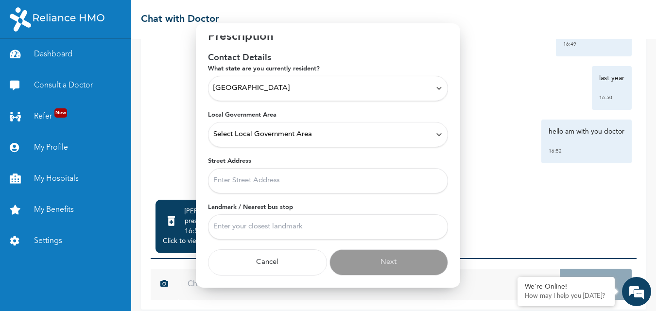
click at [297, 150] on form "What state are you currently resident? Lagos Local Government Area Select Local…" at bounding box center [328, 170] width 240 height 211
click at [301, 134] on span "Select Local Government Area" at bounding box center [262, 134] width 99 height 11
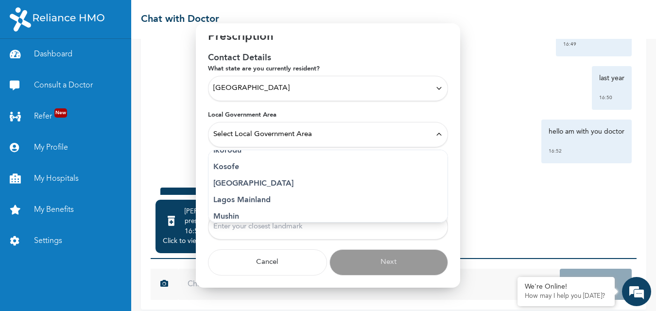
scroll to position [243, 0]
click at [251, 165] on p "Mushin" at bounding box center [327, 168] width 229 height 12
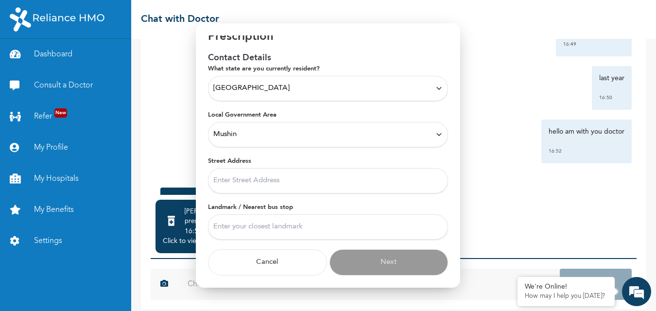
click at [290, 176] on input "Street Address" at bounding box center [328, 180] width 240 height 25
type input "m"
type input "mushin"
click at [307, 227] on input "Landmark / Nearest bus stop" at bounding box center [328, 226] width 240 height 25
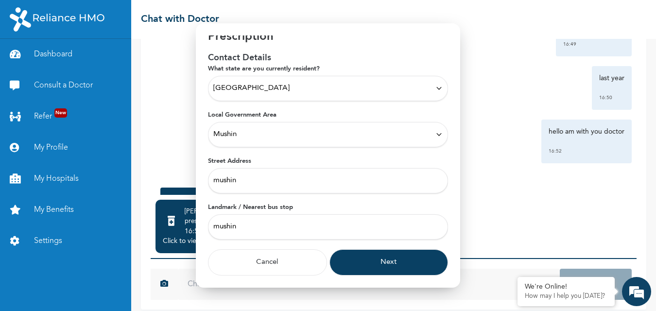
type input "mushin"
click at [399, 260] on button "Next" at bounding box center [388, 262] width 119 height 26
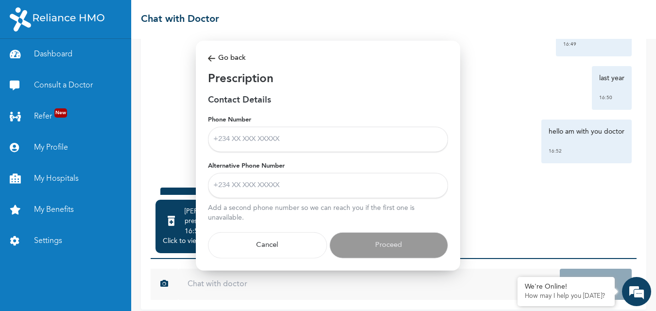
click at [303, 135] on input "Phone Number" at bounding box center [328, 138] width 240 height 25
type input "07026545729"
click at [259, 186] on input "Alternative Phone Number" at bounding box center [328, 185] width 240 height 25
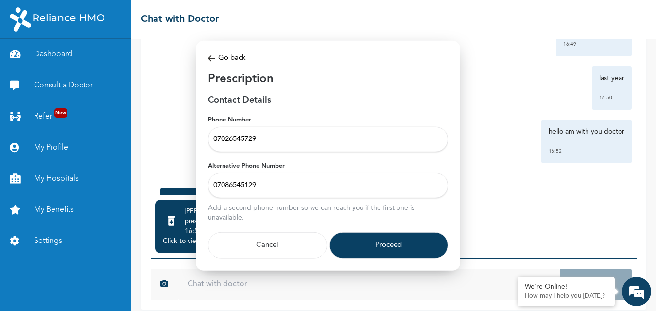
type input "07086545129"
click at [398, 242] on button "Proceed" at bounding box center [388, 245] width 119 height 26
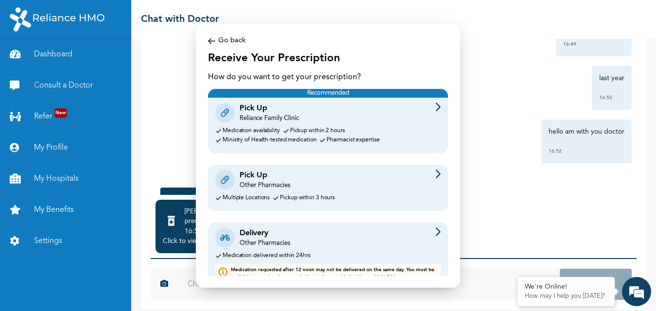
click at [289, 179] on div "Pick Up" at bounding box center [265, 176] width 51 height 12
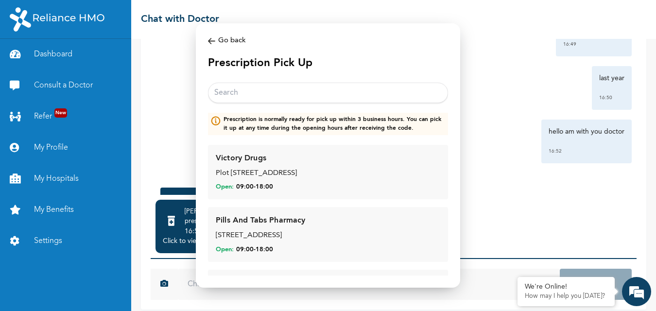
click at [301, 96] on input "text" at bounding box center [328, 93] width 240 height 20
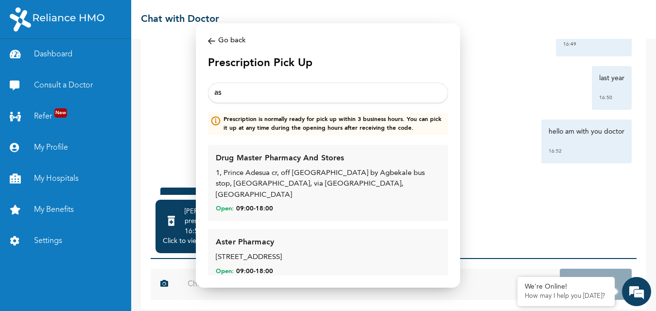
type input "a"
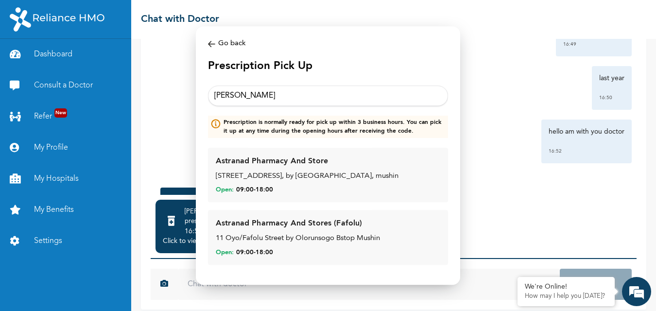
type input "astran"
click at [307, 163] on div "Astranad Pharmacy And Store" at bounding box center [272, 162] width 112 height 12
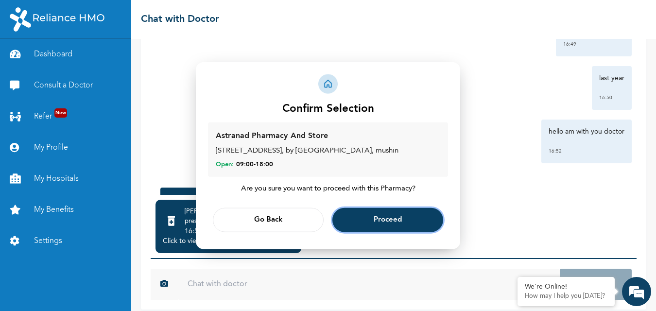
click at [394, 217] on span "Proceed" at bounding box center [388, 220] width 28 height 6
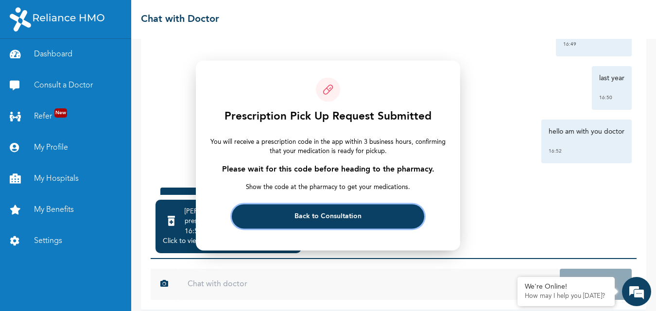
click at [359, 214] on span "Back to Consultation" at bounding box center [327, 216] width 67 height 6
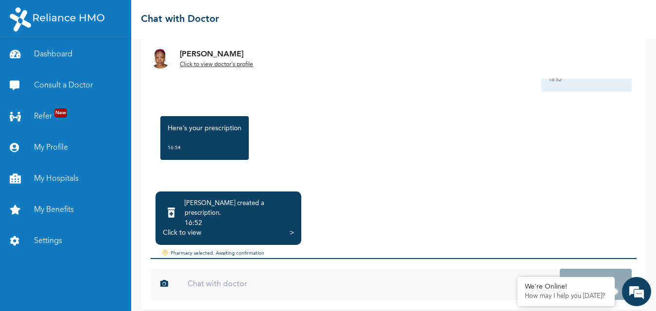
click at [284, 228] on div "Click to view >" at bounding box center [228, 233] width 131 height 10
click at [175, 208] on icon at bounding box center [171, 213] width 7 height 10
click at [250, 209] on div "[PERSON_NAME] created a prescription ." at bounding box center [239, 208] width 109 height 19
click at [175, 208] on icon at bounding box center [171, 213] width 7 height 10
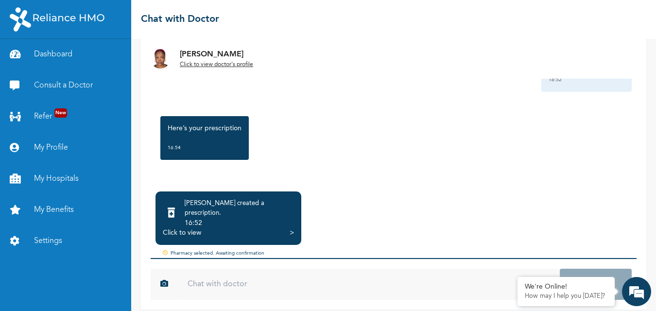
click at [285, 212] on div "[PERSON_NAME] created a prescription . 16:52" at bounding box center [228, 213] width 131 height 29
click at [288, 228] on div "Click to view >" at bounding box center [228, 233] width 131 height 10
click at [291, 228] on div ">" at bounding box center [292, 233] width 4 height 10
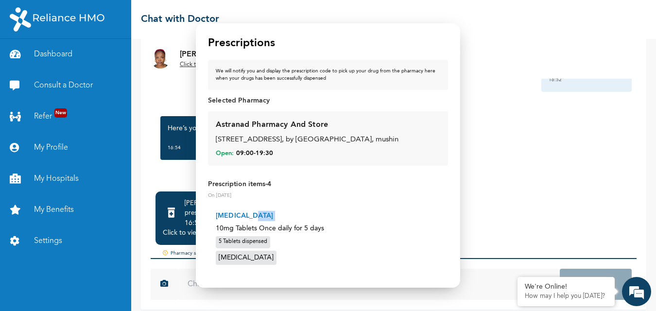
click at [291, 221] on p "[MEDICAL_DATA]" at bounding box center [328, 216] width 225 height 10
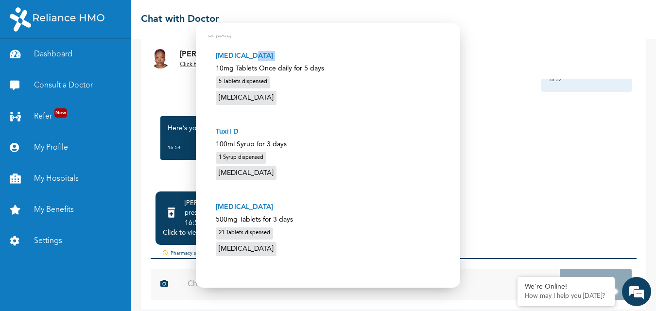
scroll to position [145, 0]
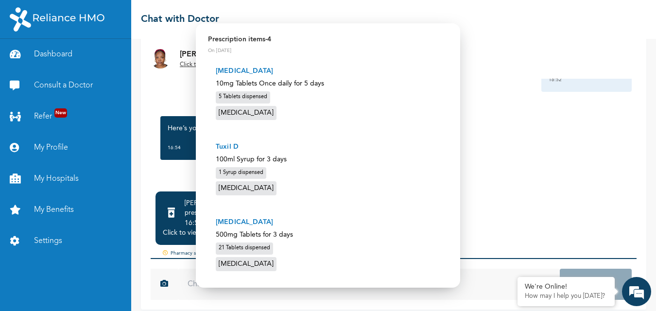
click at [504, 189] on div at bounding box center [328, 155] width 656 height 311
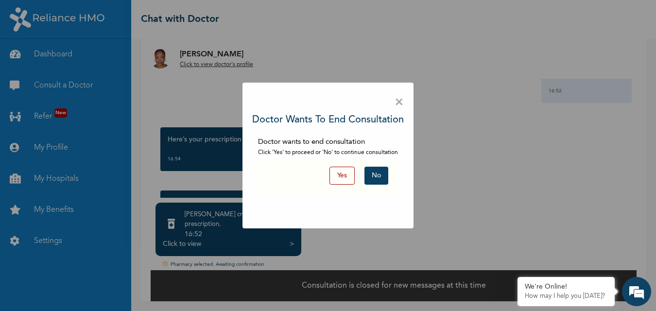
scroll to position [69, 0]
